Goal: Complete application form

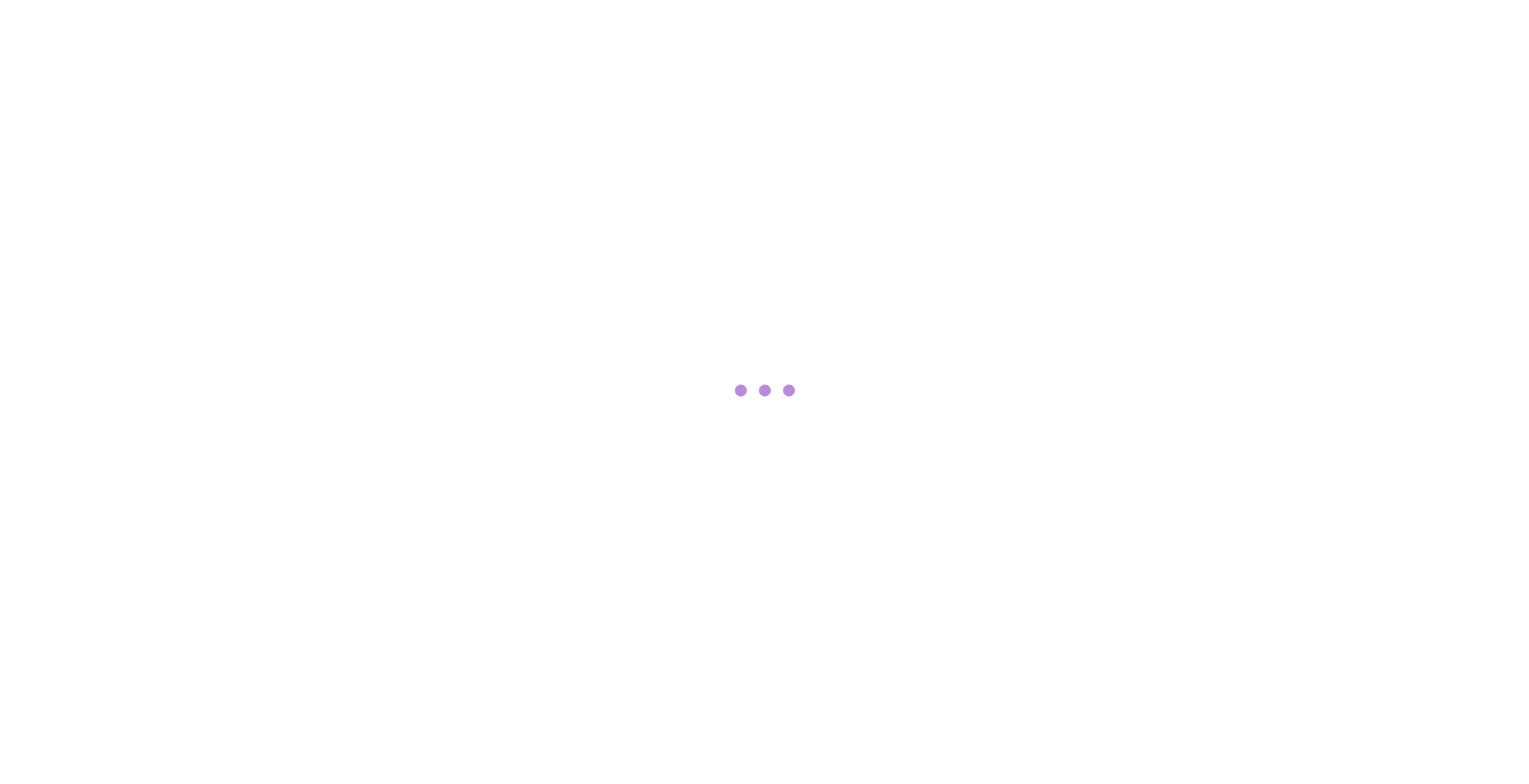
scroll to position [306, 0]
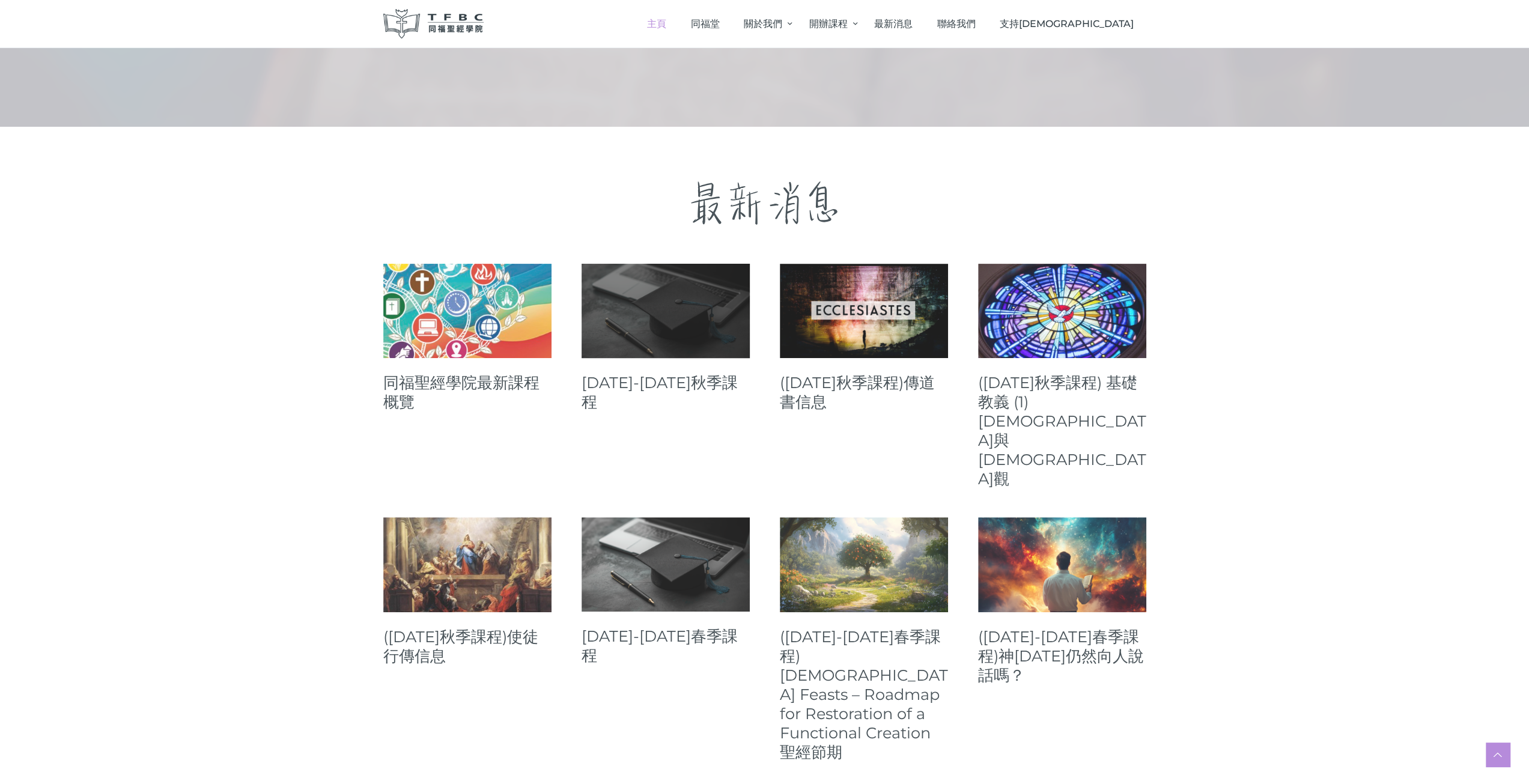
click at [616, 334] on link at bounding box center [666, 311] width 168 height 94
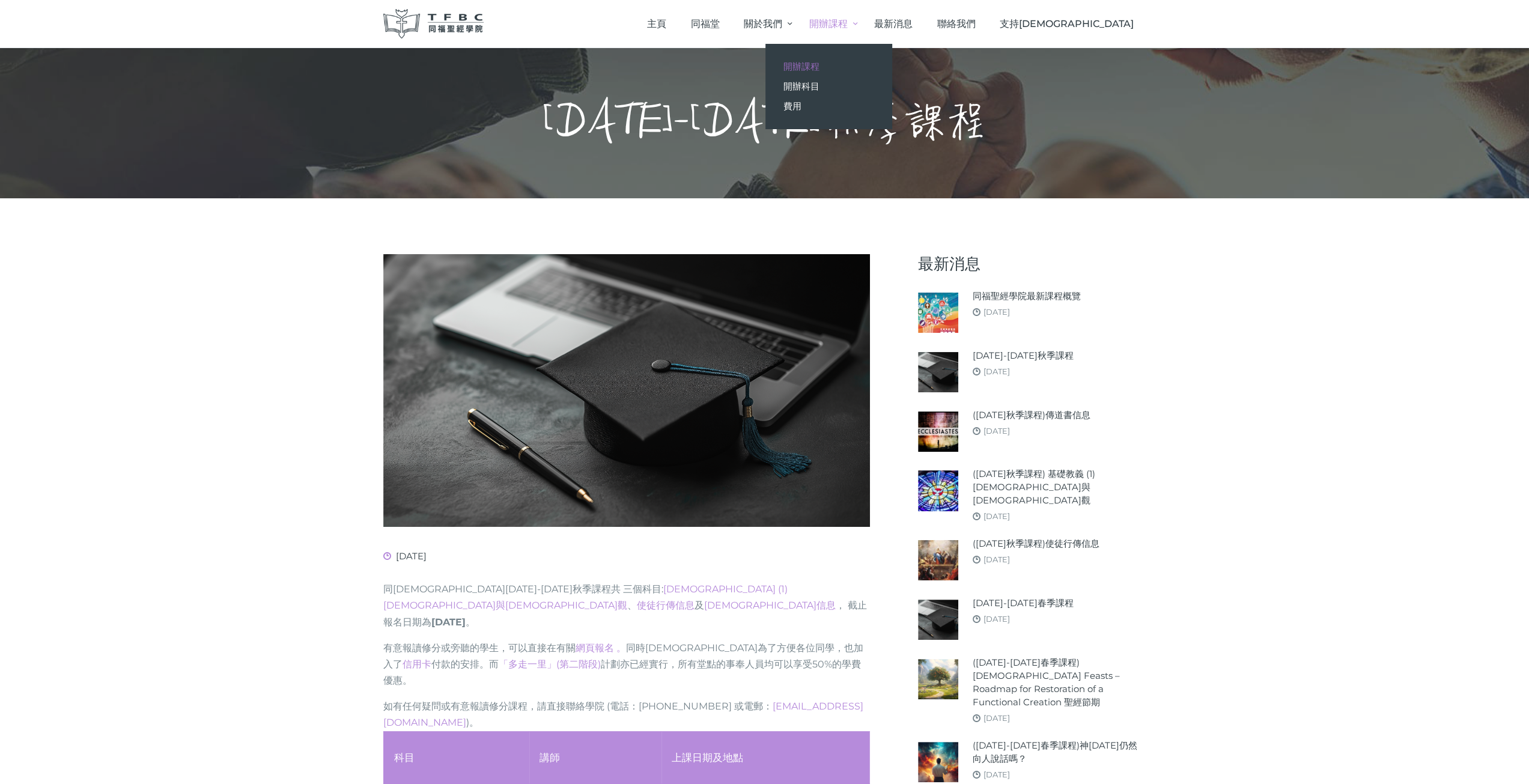
click at [820, 61] on span "開辦課程" at bounding box center [802, 66] width 36 height 12
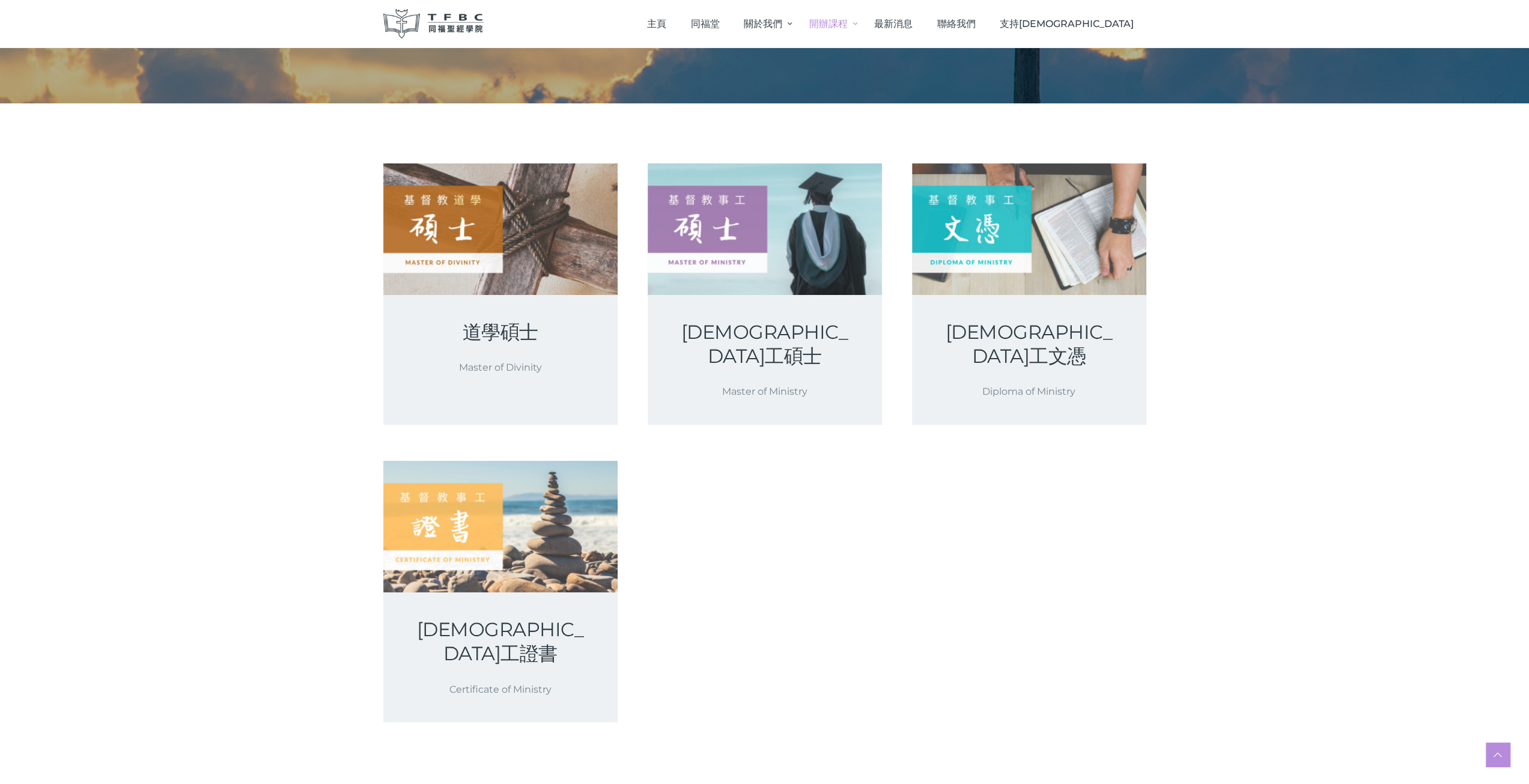
scroll to position [180, 0]
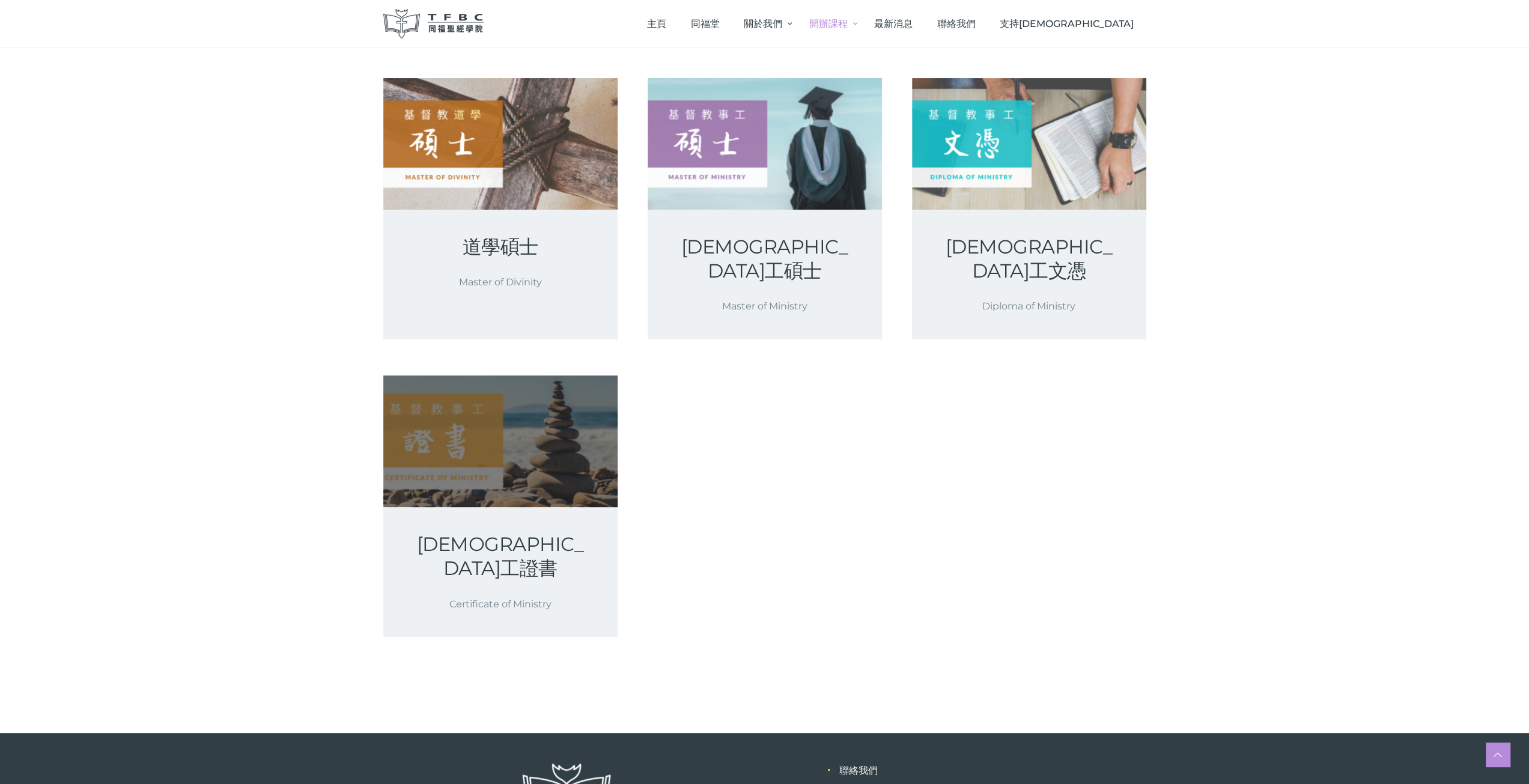
click at [521, 409] on link at bounding box center [500, 441] width 234 height 131
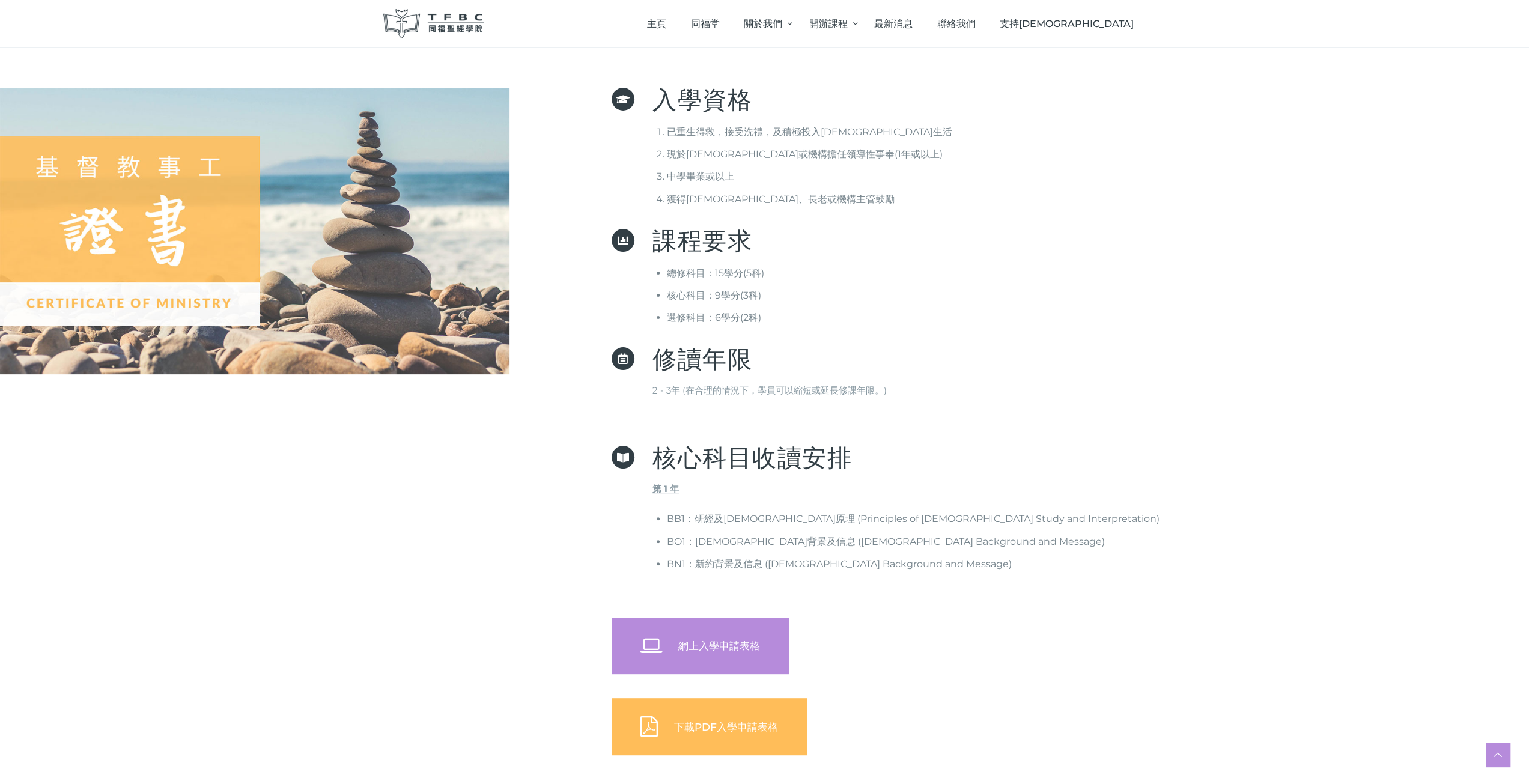
scroll to position [360, 0]
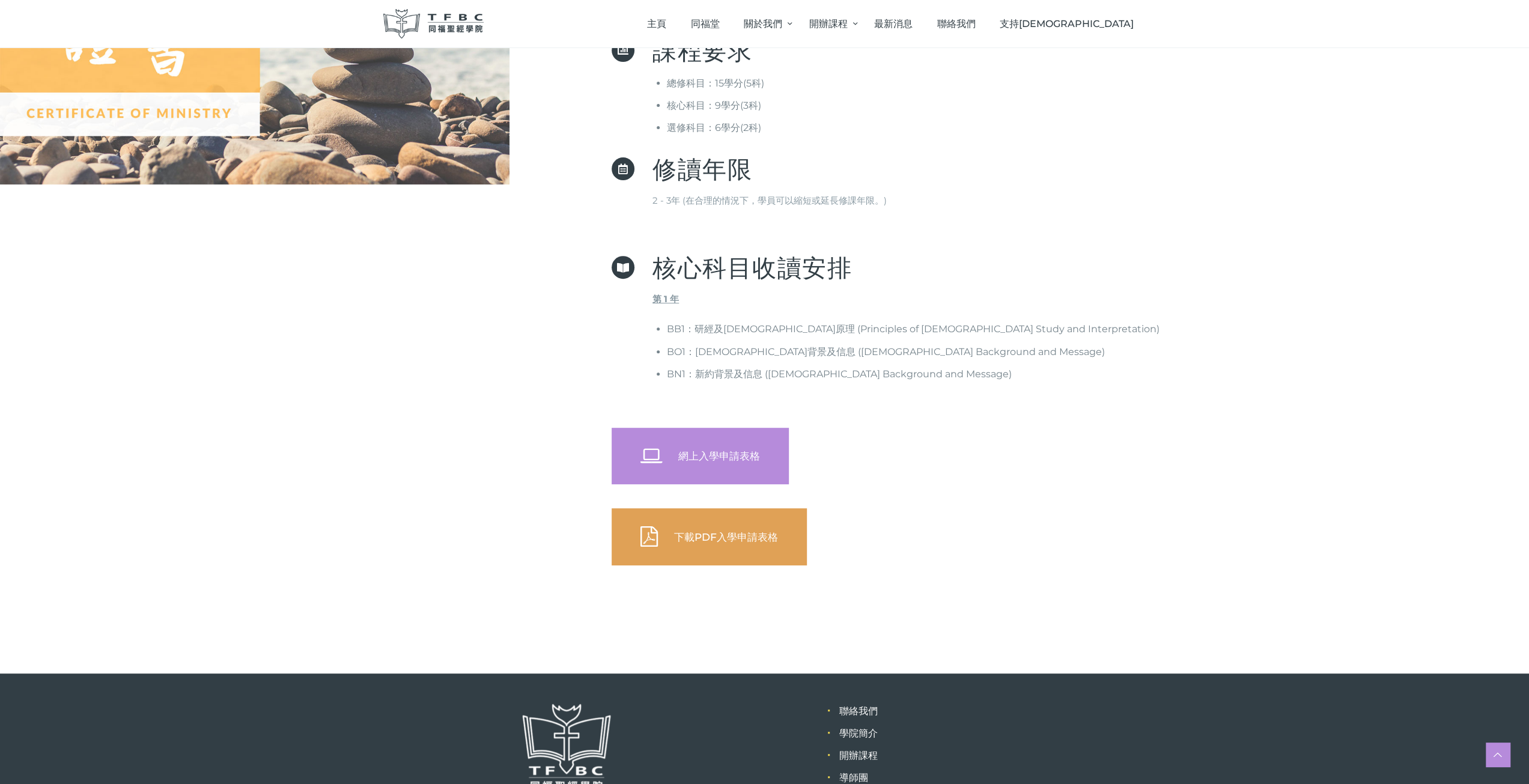
click at [708, 513] on link "下載PDF入學申請表格" at bounding box center [709, 536] width 196 height 57
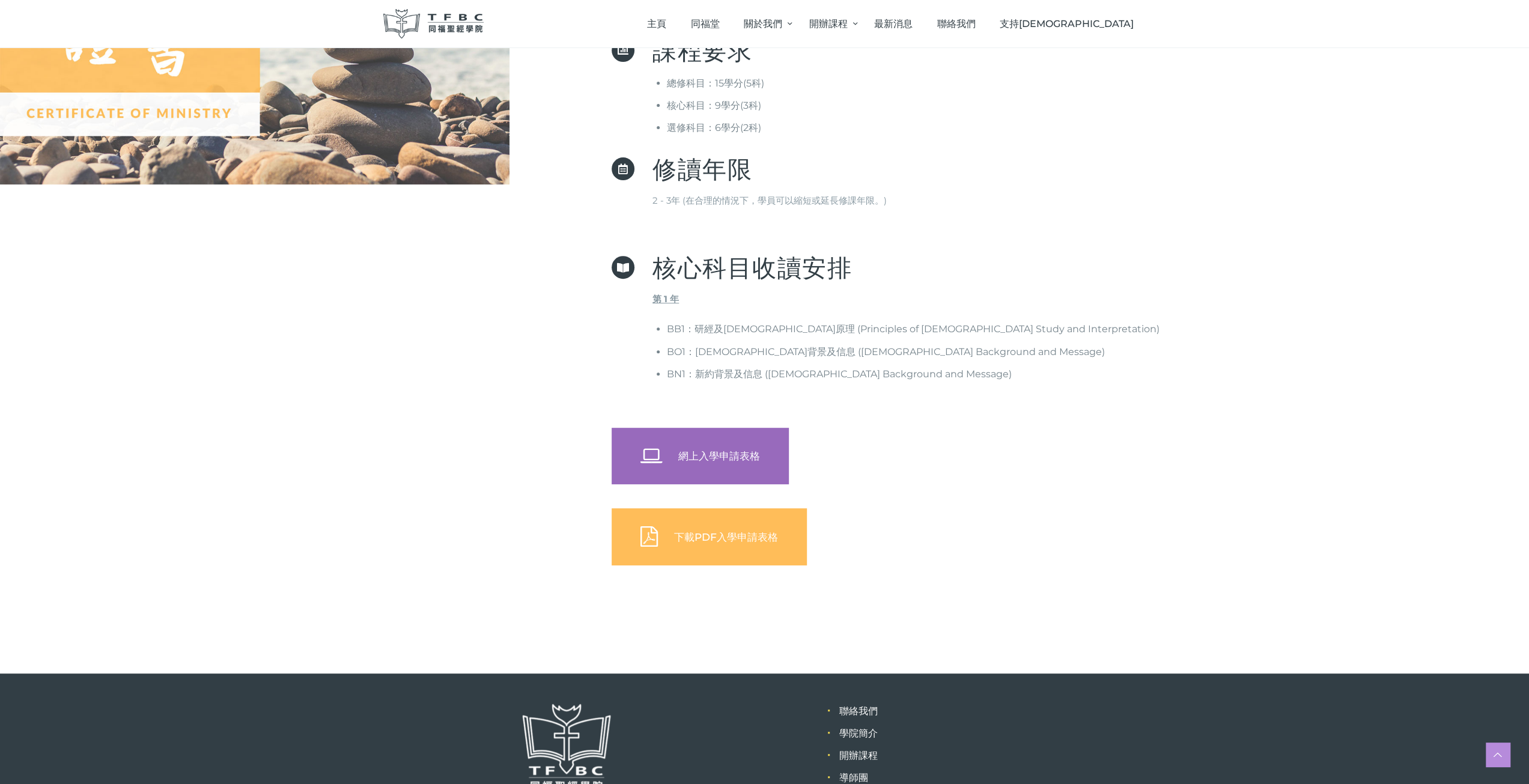
click at [650, 443] on link "網上入學申請表格" at bounding box center [700, 456] width 177 height 57
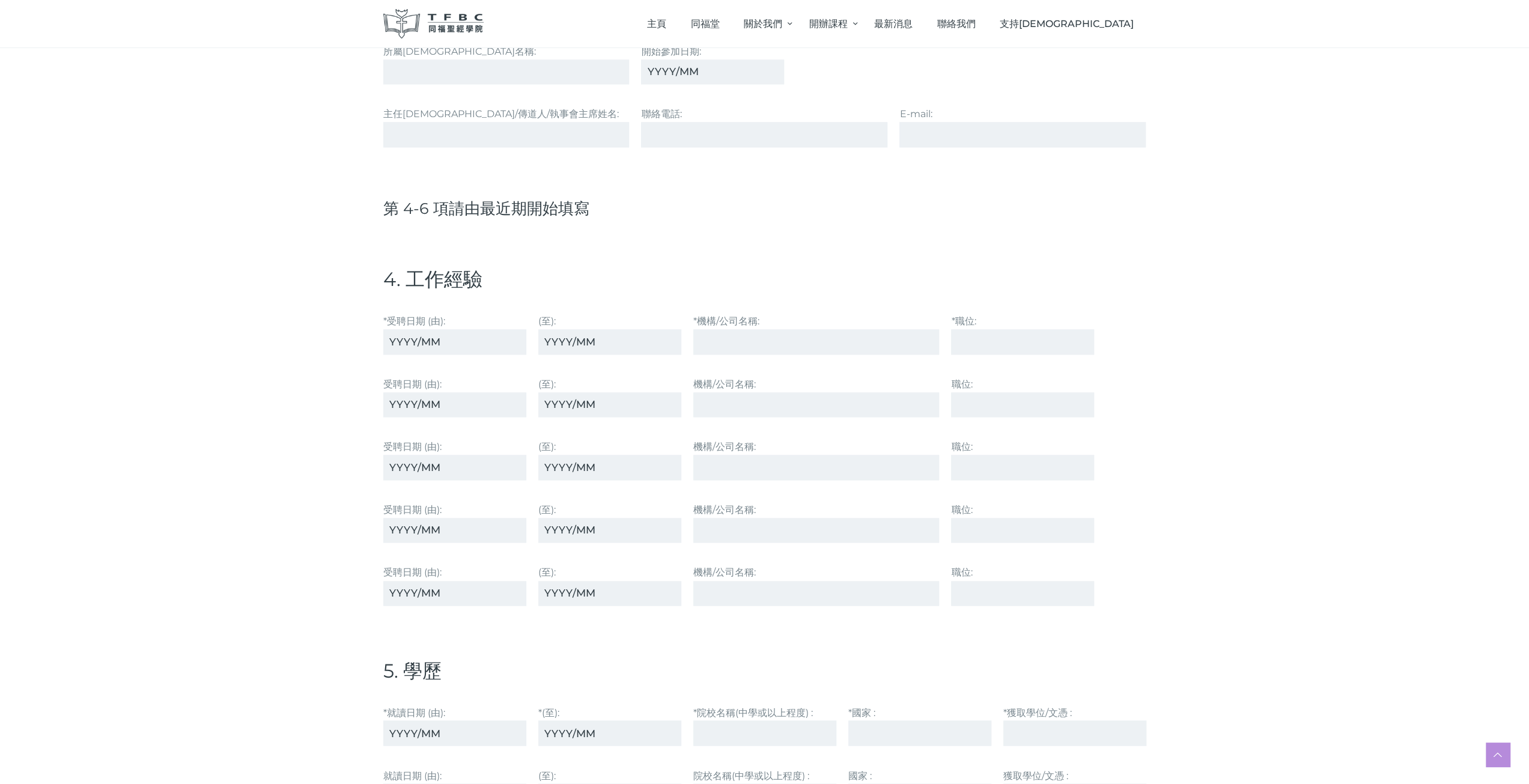
scroll to position [1862, 0]
